Goal: Navigation & Orientation: Find specific page/section

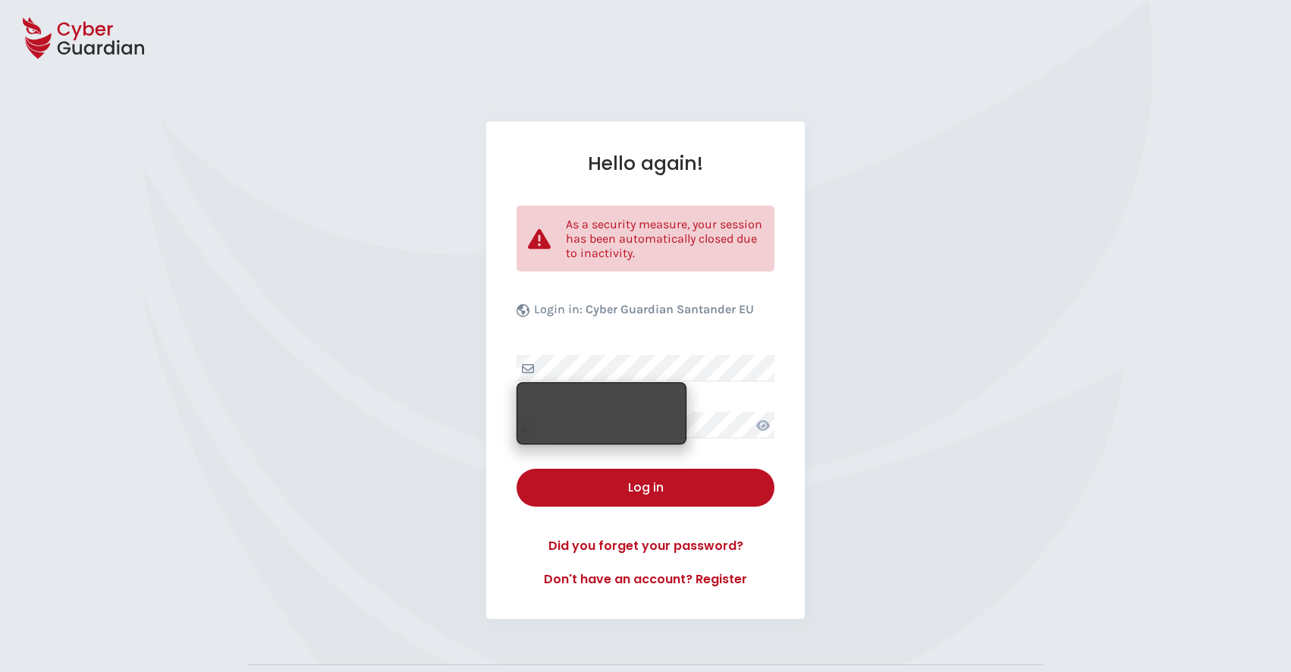
select select "English"
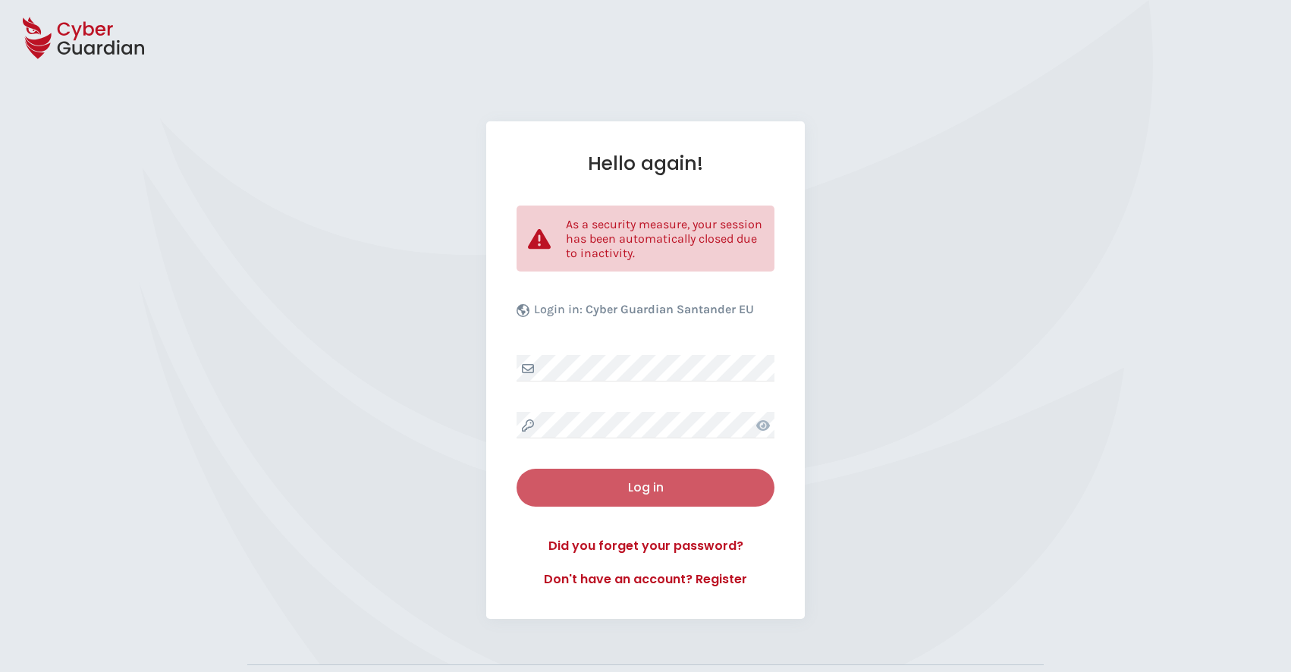
click at [649, 497] on button "Log in" at bounding box center [646, 488] width 258 height 38
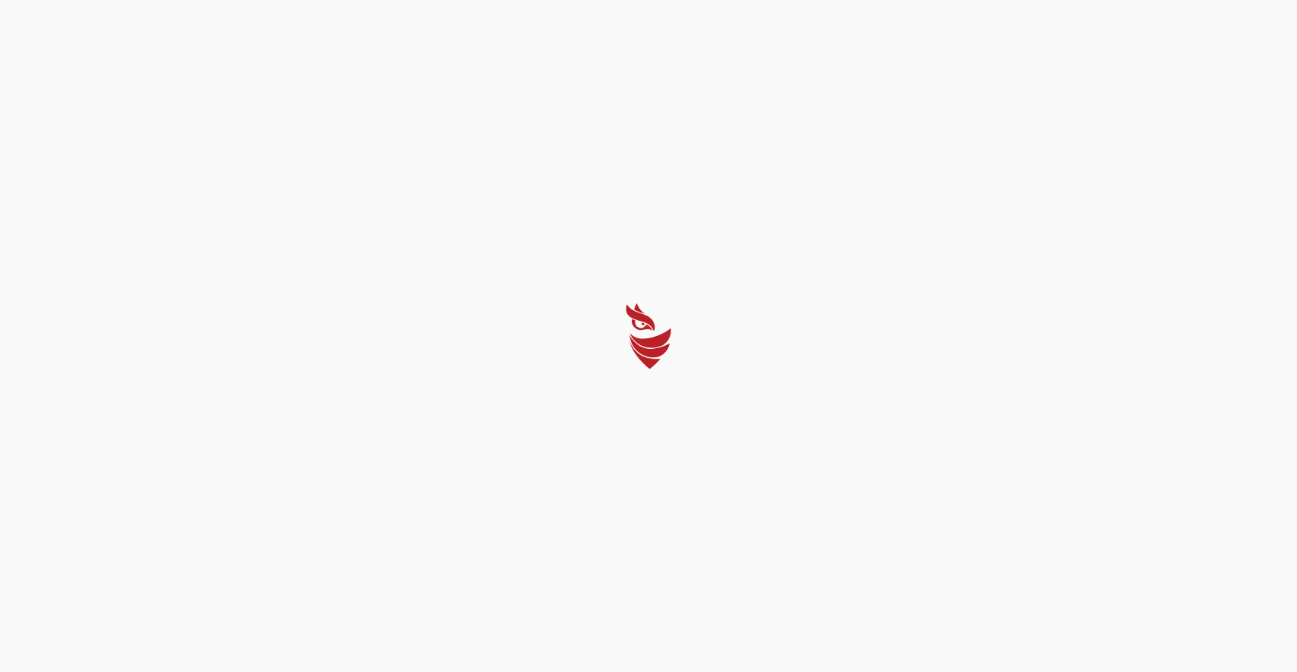
select select "English"
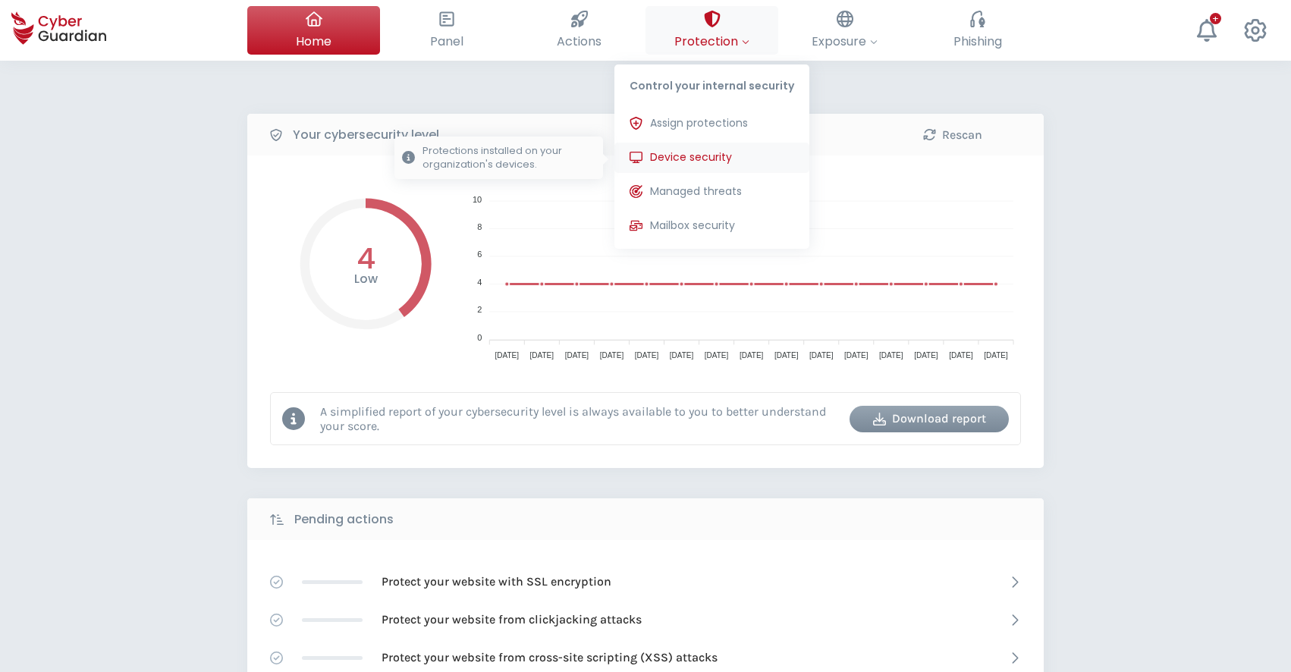
click at [708, 156] on span "Device security" at bounding box center [691, 157] width 82 height 16
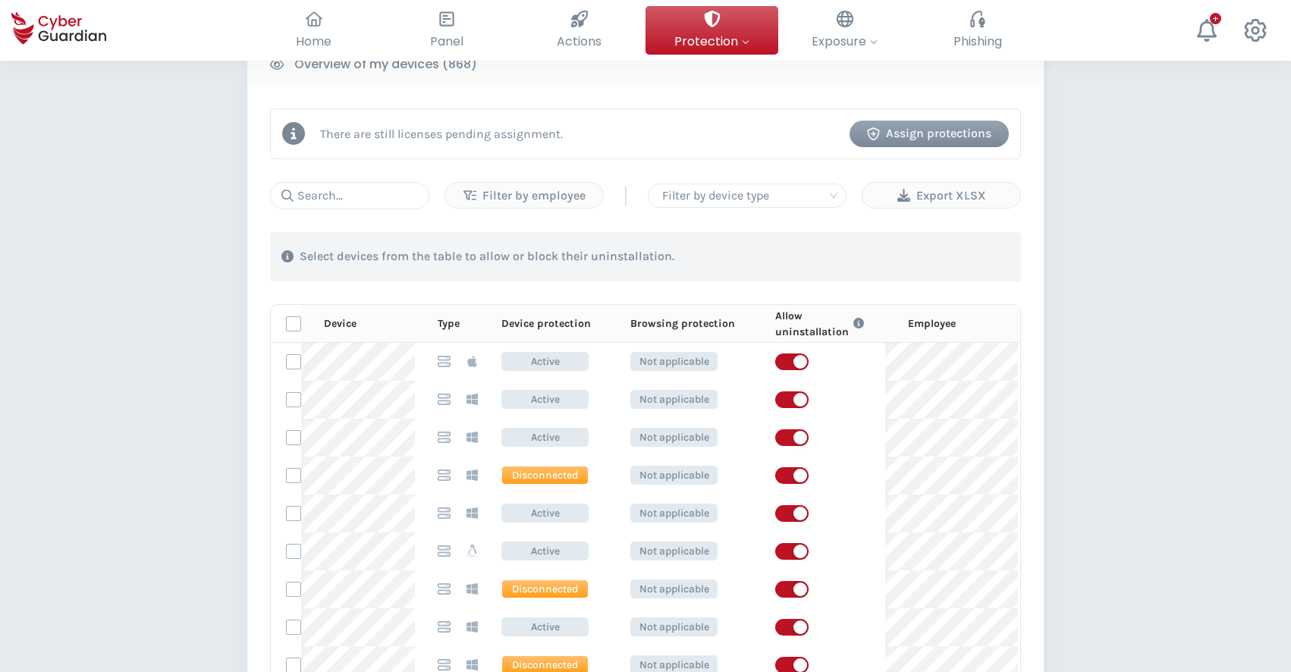
scroll to position [646, 0]
